Goal: Information Seeking & Learning: Understand process/instructions

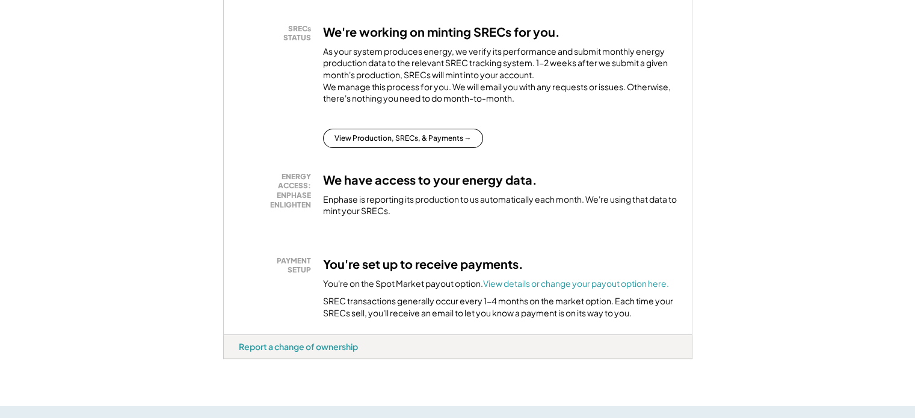
scroll to position [180, 0]
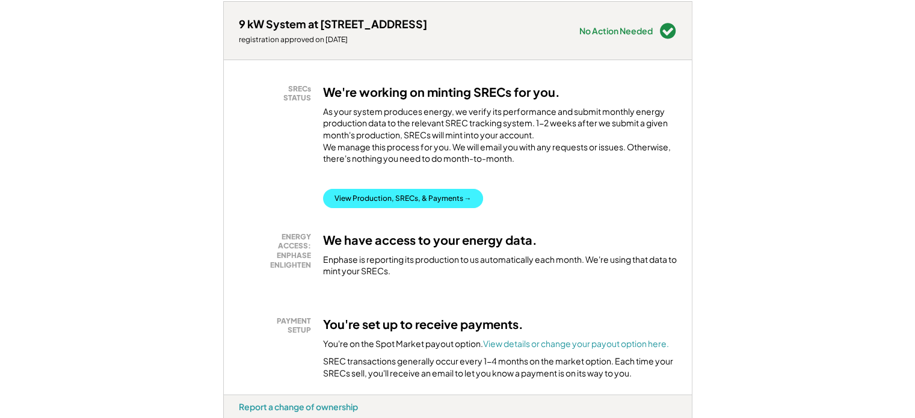
click at [397, 208] on button "View Production, SRECs, & Payments →" at bounding box center [403, 198] width 160 height 19
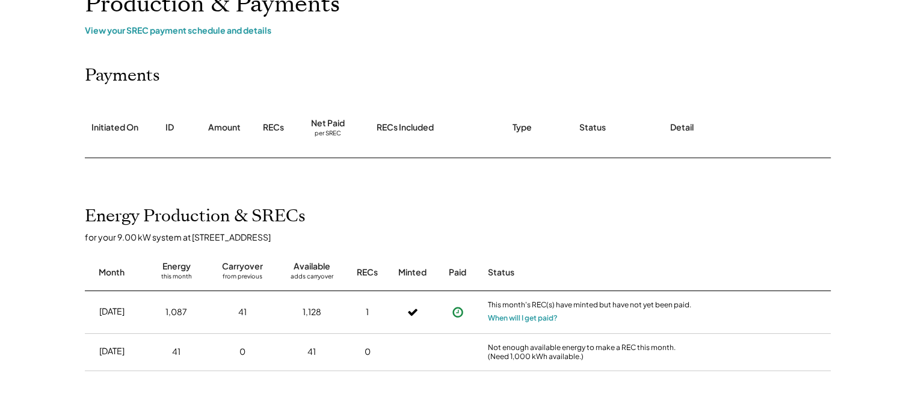
scroll to position [60, 0]
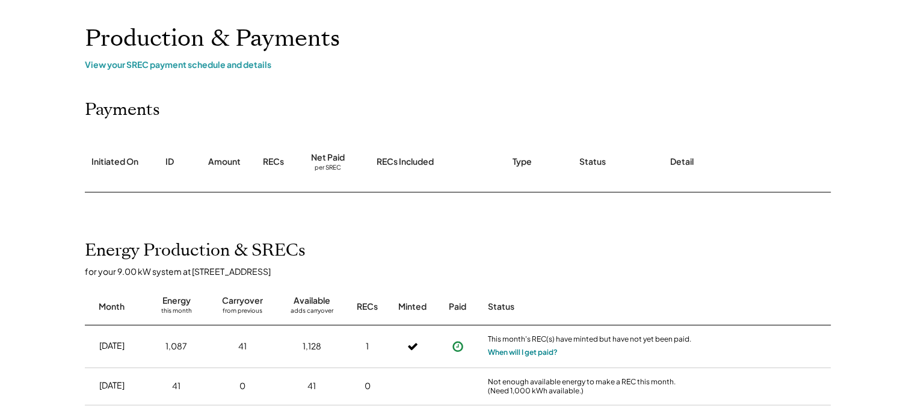
click at [515, 354] on button "When will I get paid?" at bounding box center [523, 352] width 70 height 12
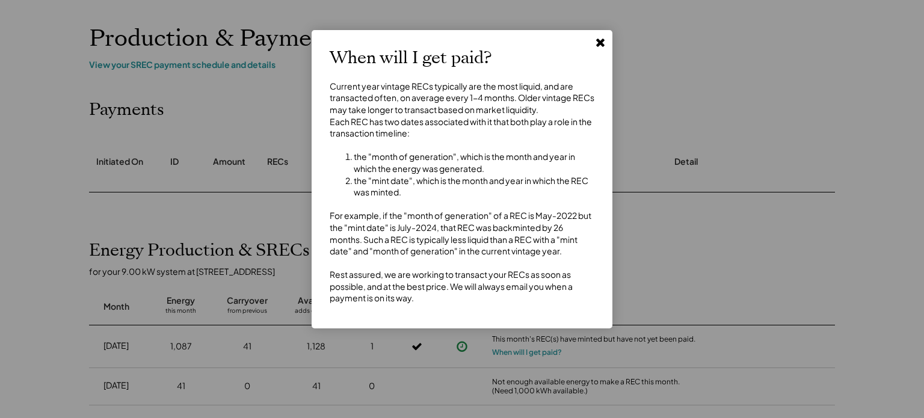
click at [601, 37] on icon at bounding box center [600, 42] width 12 height 12
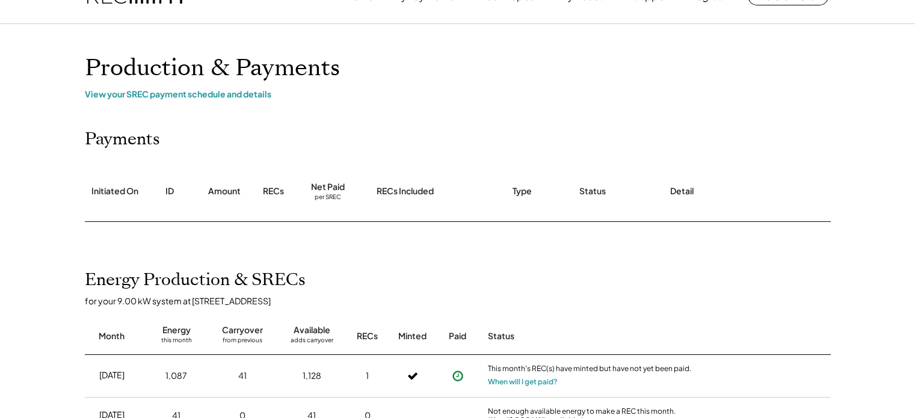
scroll to position [0, 0]
